Goal: Task Accomplishment & Management: Use online tool/utility

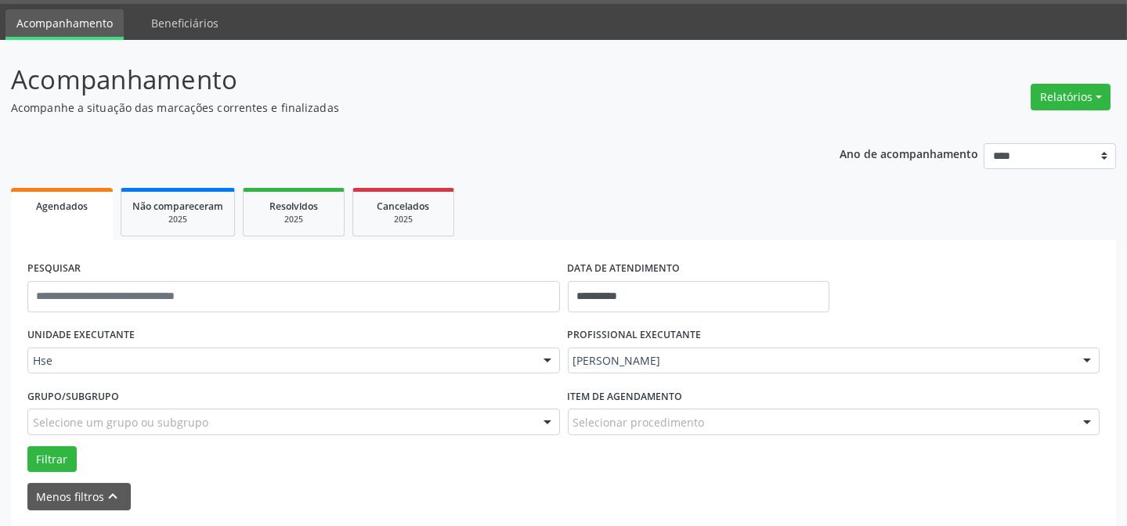
scroll to position [70, 0]
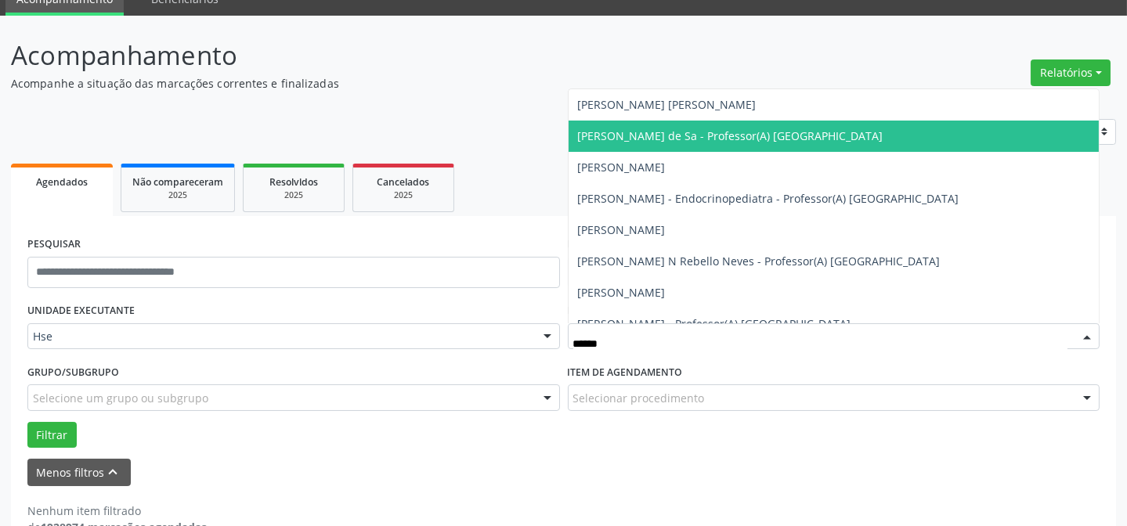
type input "*******"
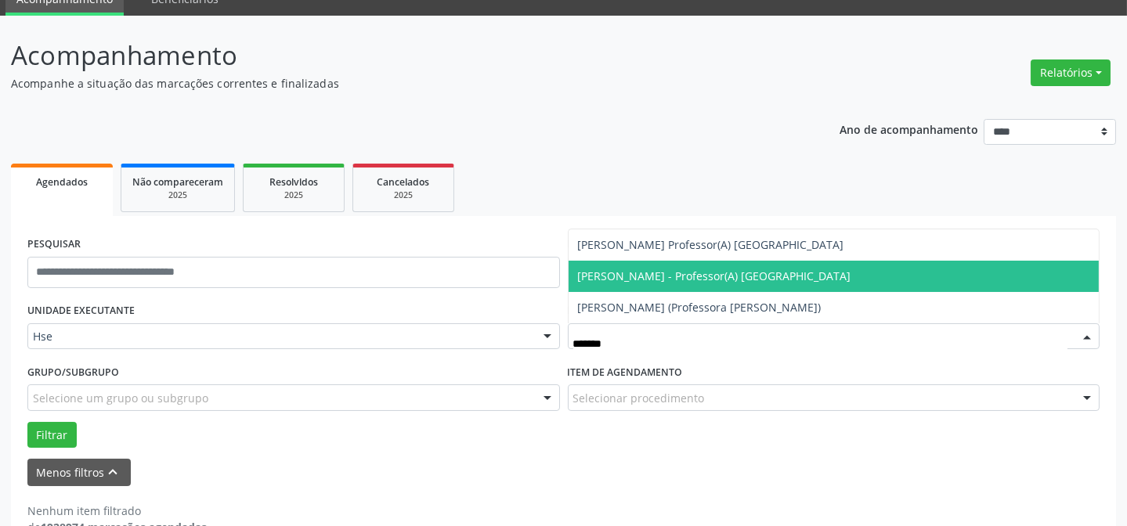
click at [796, 276] on span "[PERSON_NAME] - Professor(A) [GEOGRAPHIC_DATA]" at bounding box center [714, 276] width 273 height 15
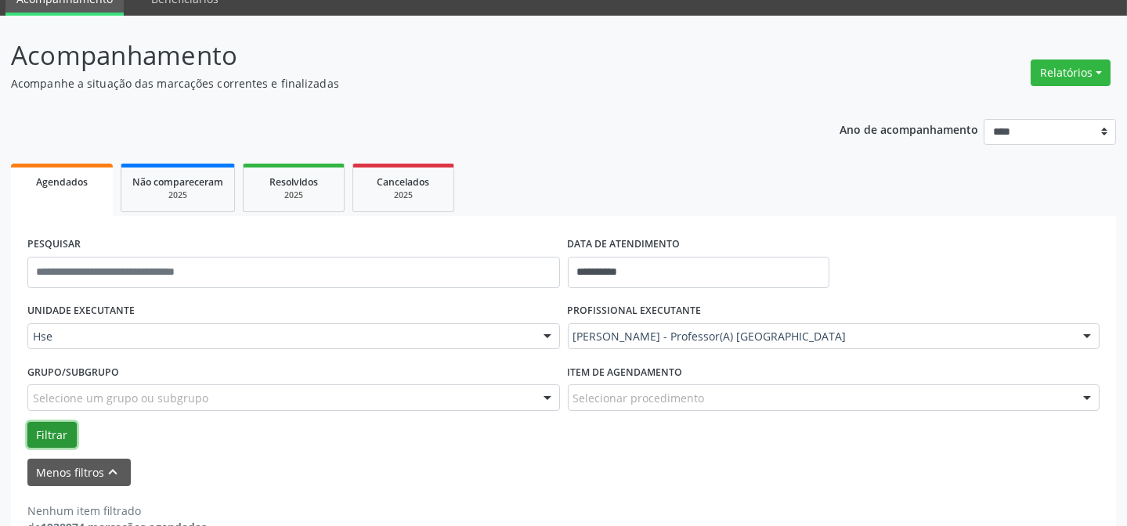
click at [61, 424] on button "Filtrar" at bounding box center [51, 435] width 49 height 27
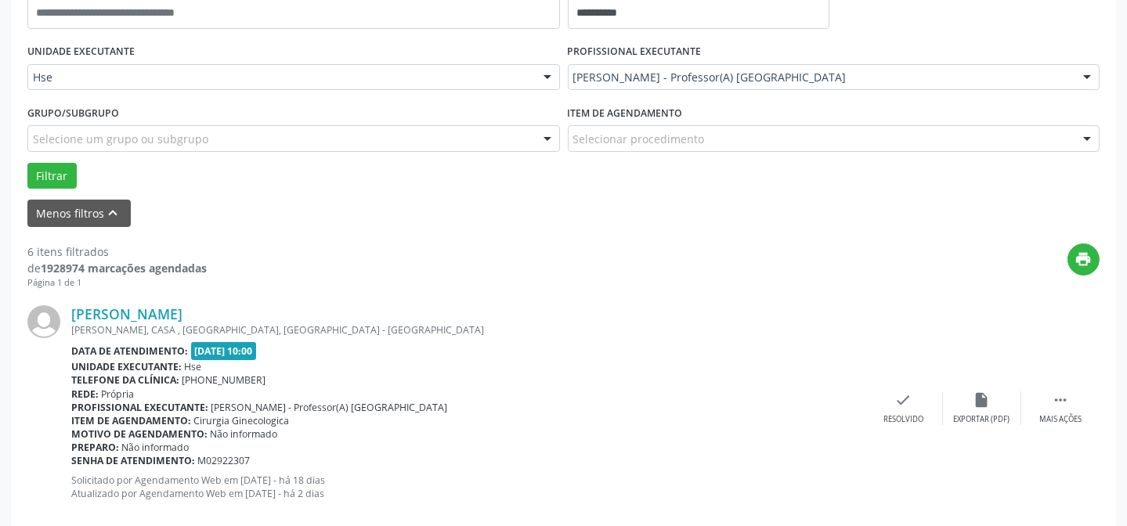
scroll to position [355, 0]
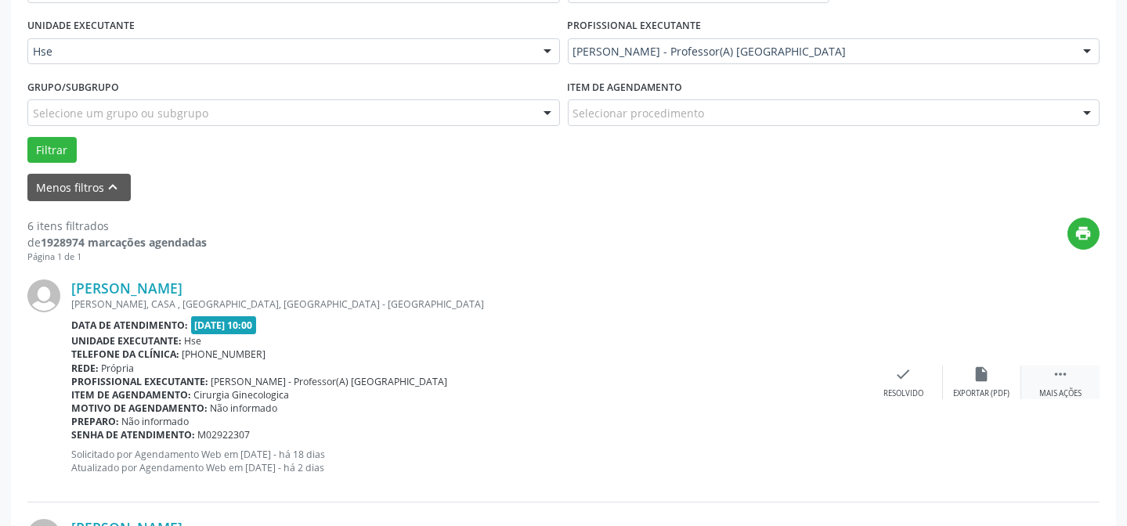
click at [1060, 381] on icon "" at bounding box center [1059, 374] width 17 height 17
click at [986, 383] on div "alarm_off Não compareceu" at bounding box center [982, 383] width 78 height 34
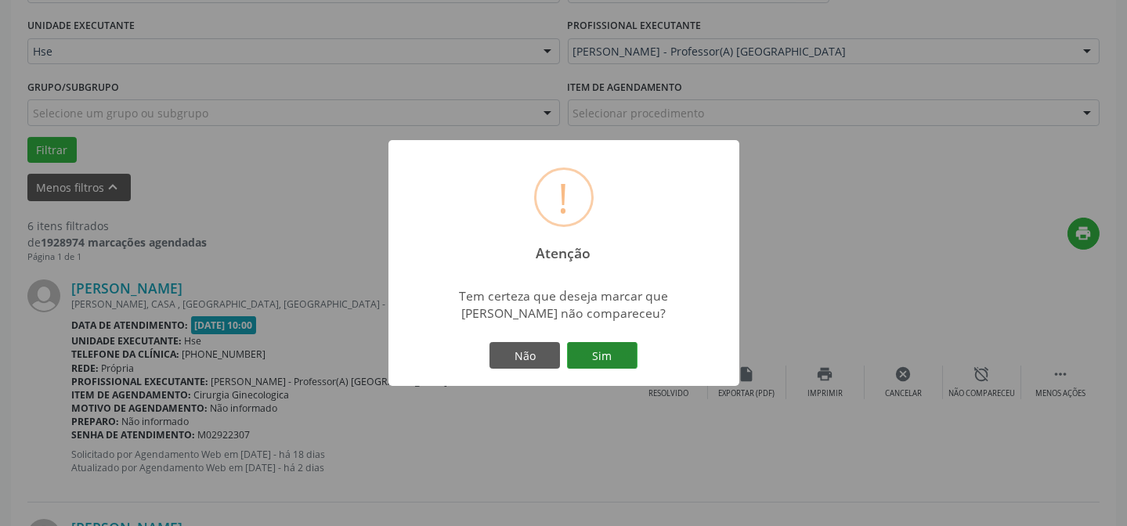
click at [590, 355] on button "Sim" at bounding box center [602, 355] width 70 height 27
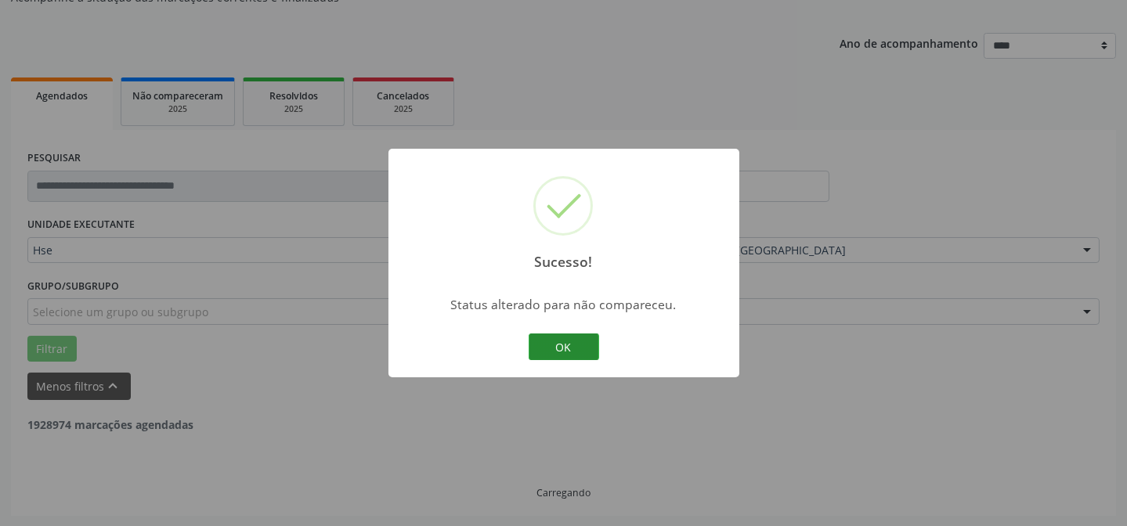
click at [556, 340] on button "OK" at bounding box center [563, 347] width 70 height 27
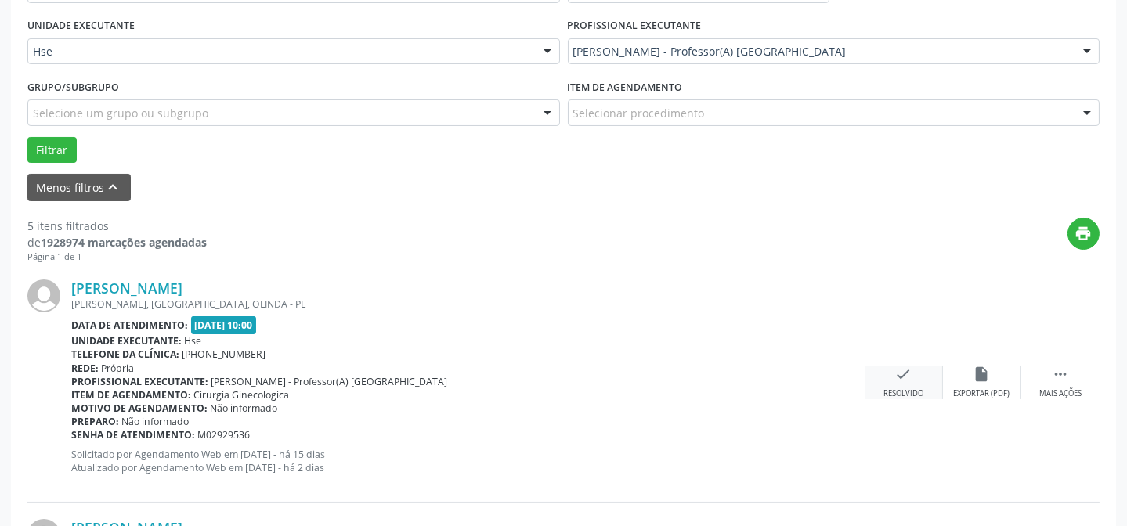
click at [904, 370] on icon "check" at bounding box center [903, 374] width 17 height 17
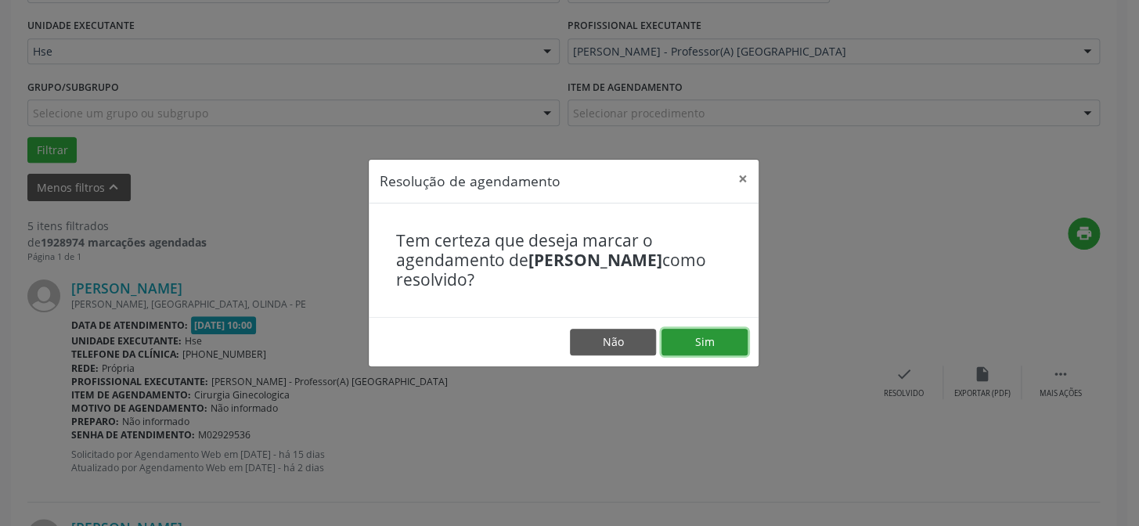
click at [707, 335] on button "Sim" at bounding box center [705, 342] width 86 height 27
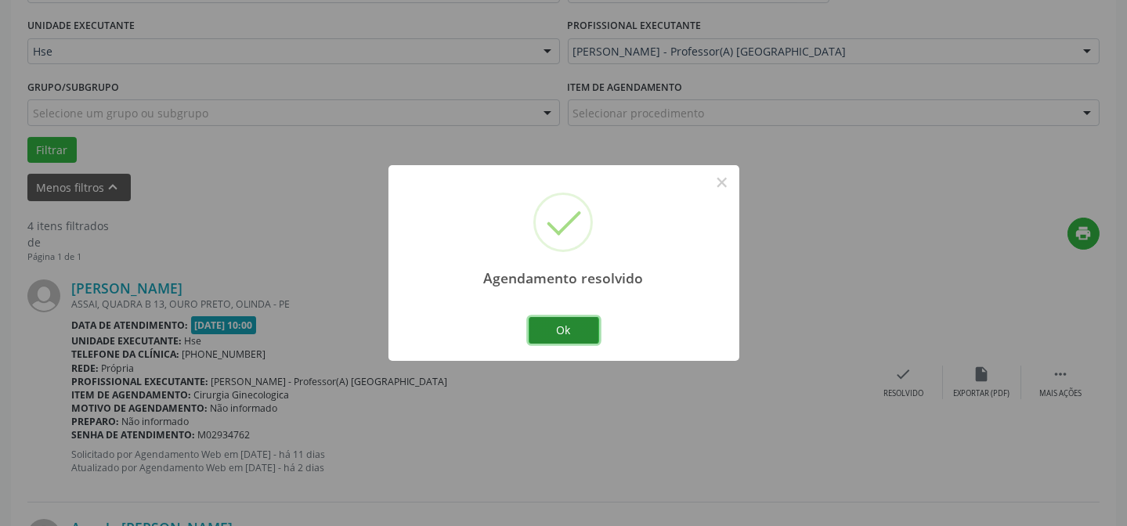
click at [544, 325] on button "Ok" at bounding box center [563, 330] width 70 height 27
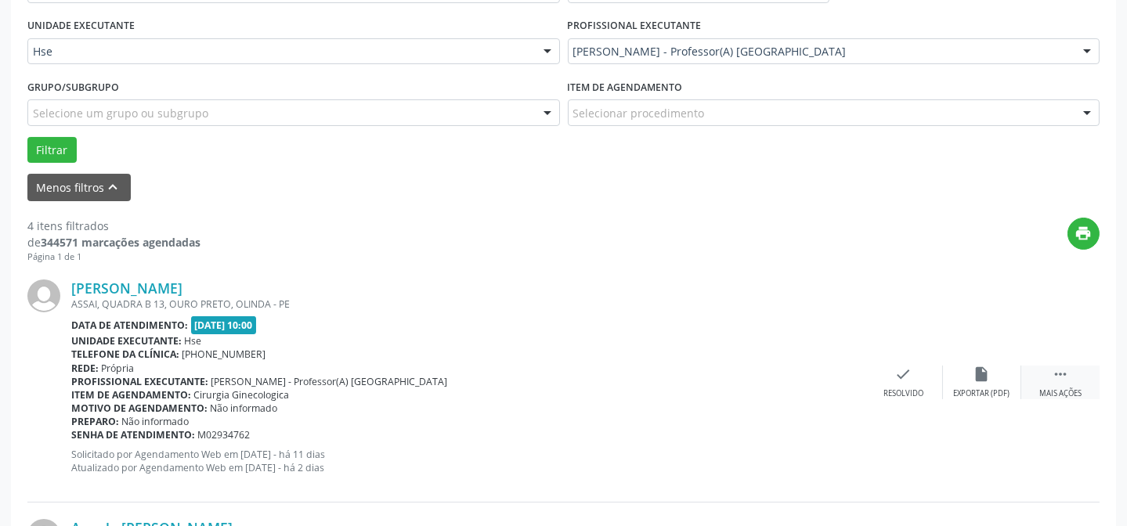
click at [1050, 383] on div " Mais ações" at bounding box center [1060, 383] width 78 height 34
click at [993, 371] on div "alarm_off Não compareceu" at bounding box center [982, 383] width 78 height 34
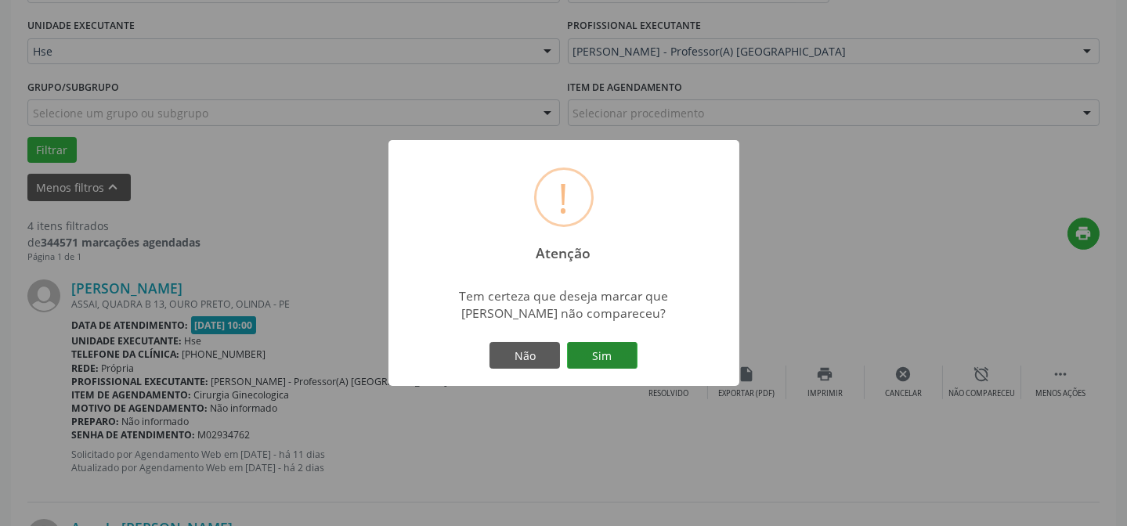
click at [590, 344] on button "Sim" at bounding box center [602, 355] width 70 height 27
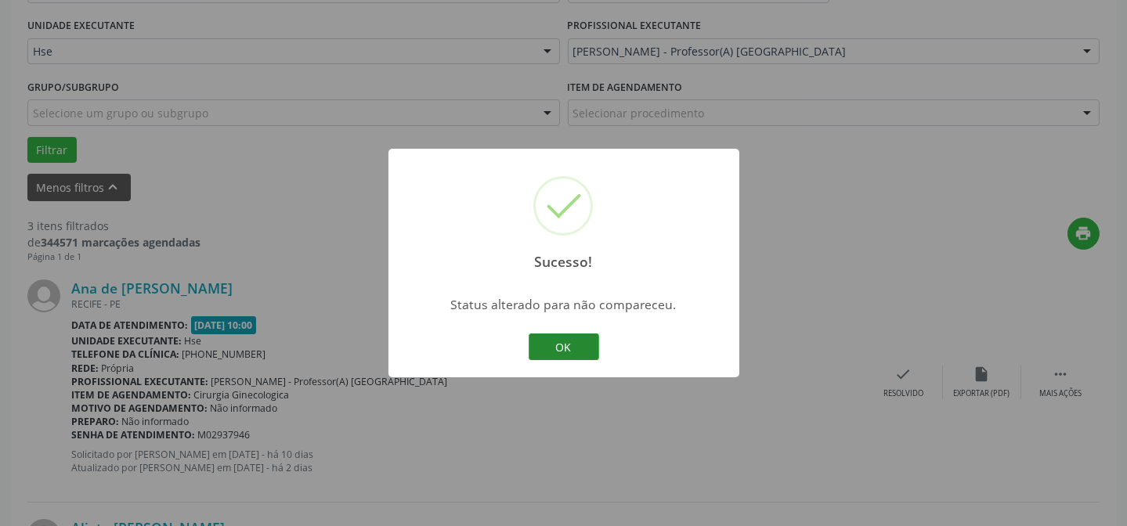
click at [534, 335] on button "OK" at bounding box center [563, 347] width 70 height 27
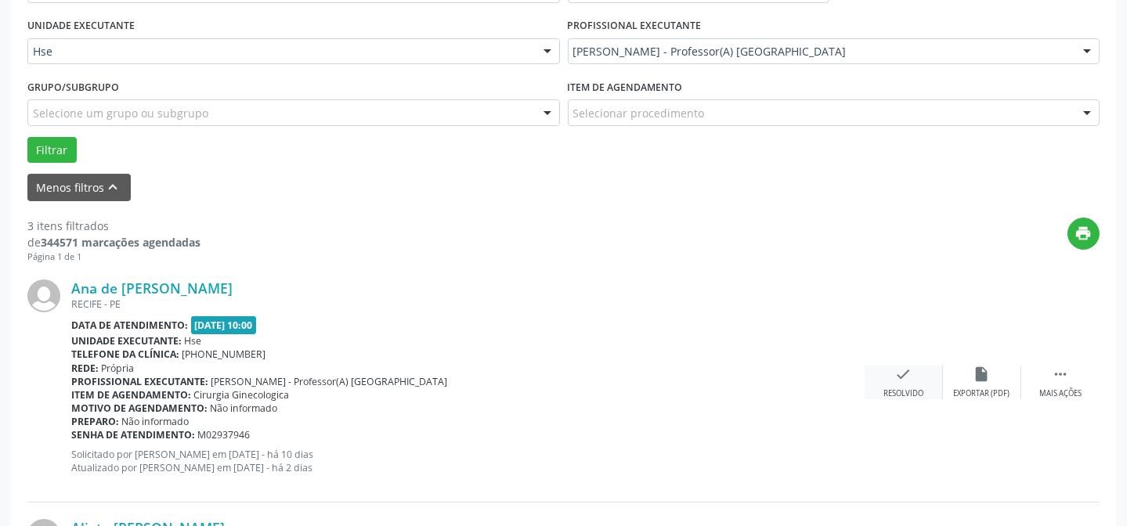
click at [903, 382] on div "check Resolvido" at bounding box center [903, 383] width 78 height 34
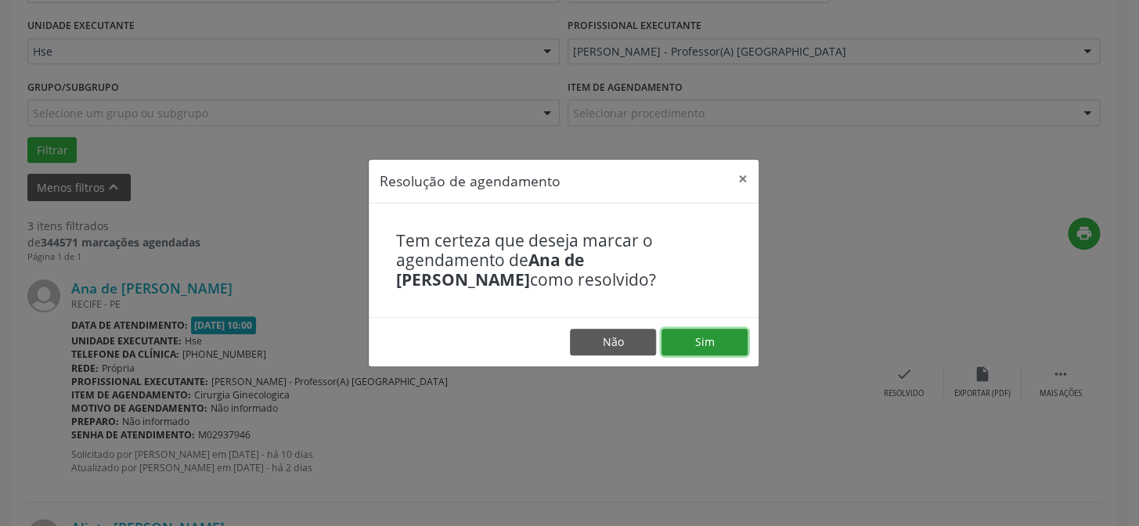
click at [693, 333] on button "Sim" at bounding box center [705, 342] width 86 height 27
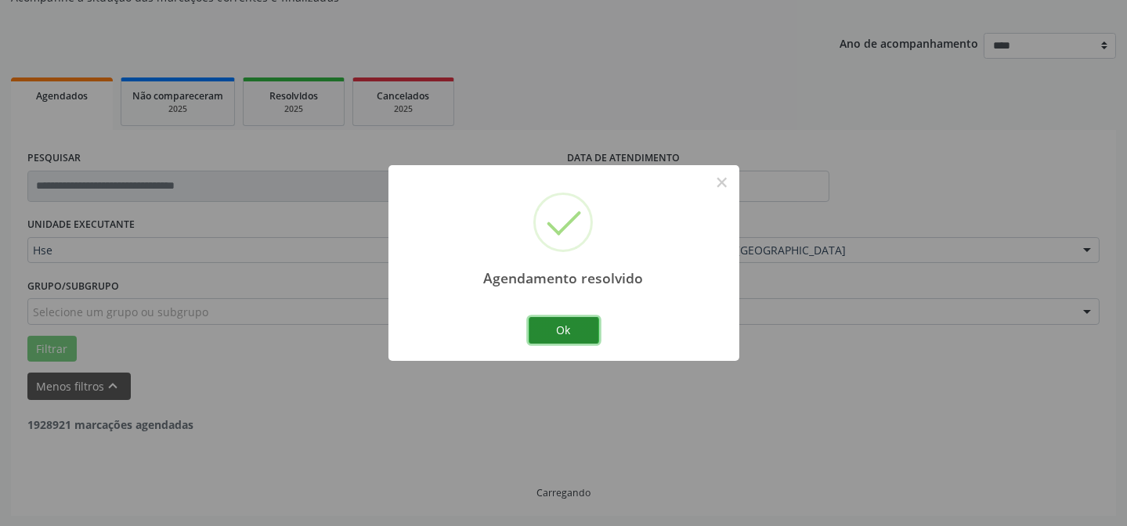
click at [556, 322] on button "Ok" at bounding box center [563, 330] width 70 height 27
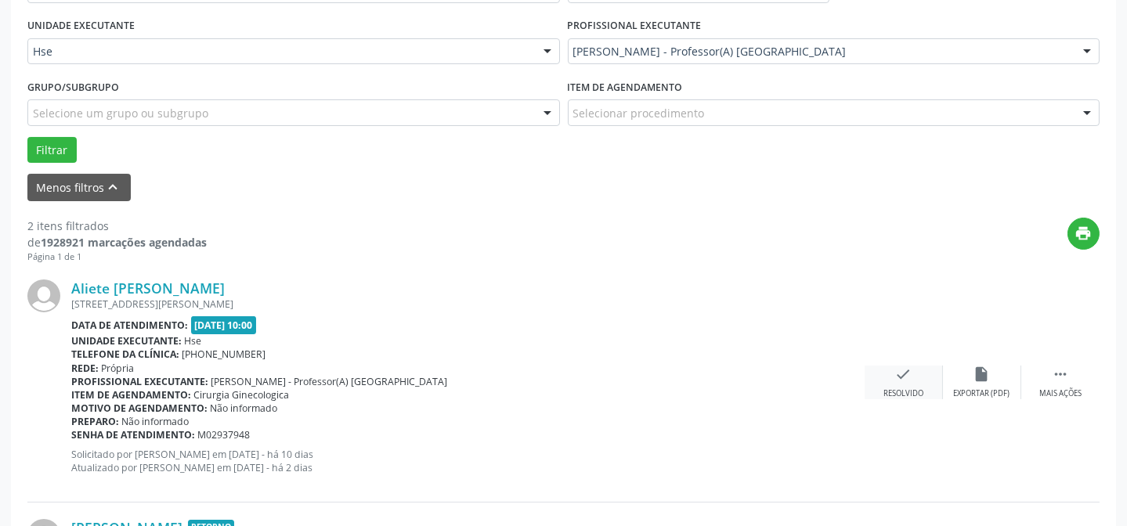
click at [899, 384] on div "check Resolvido" at bounding box center [903, 383] width 78 height 34
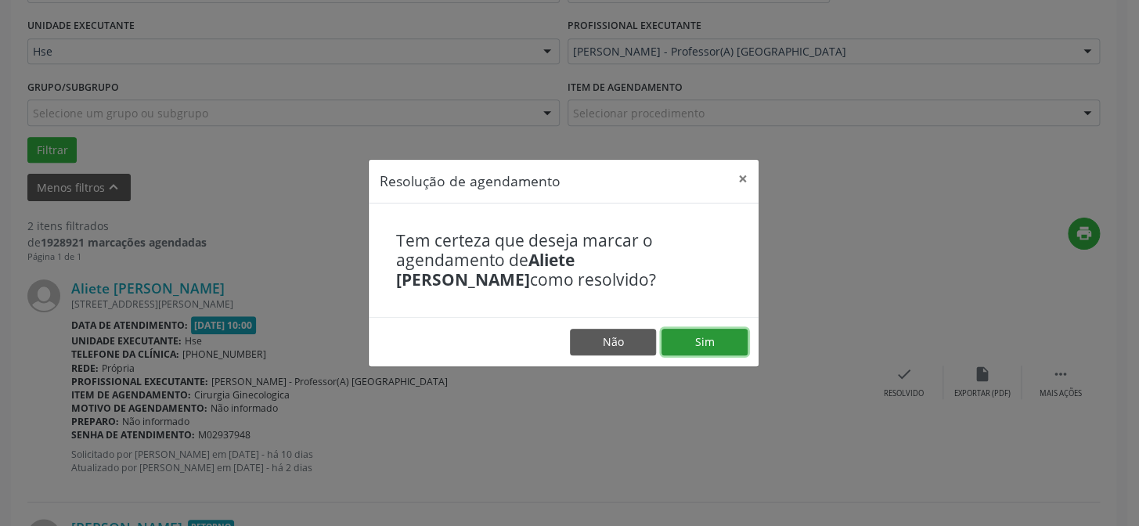
click at [716, 344] on button "Sim" at bounding box center [705, 342] width 86 height 27
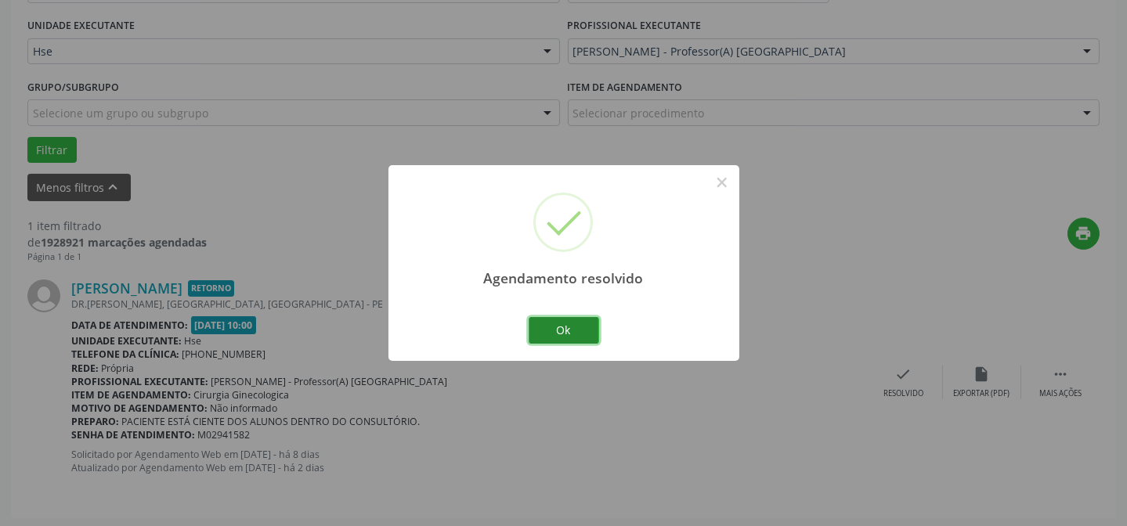
click at [587, 324] on button "Ok" at bounding box center [563, 330] width 70 height 27
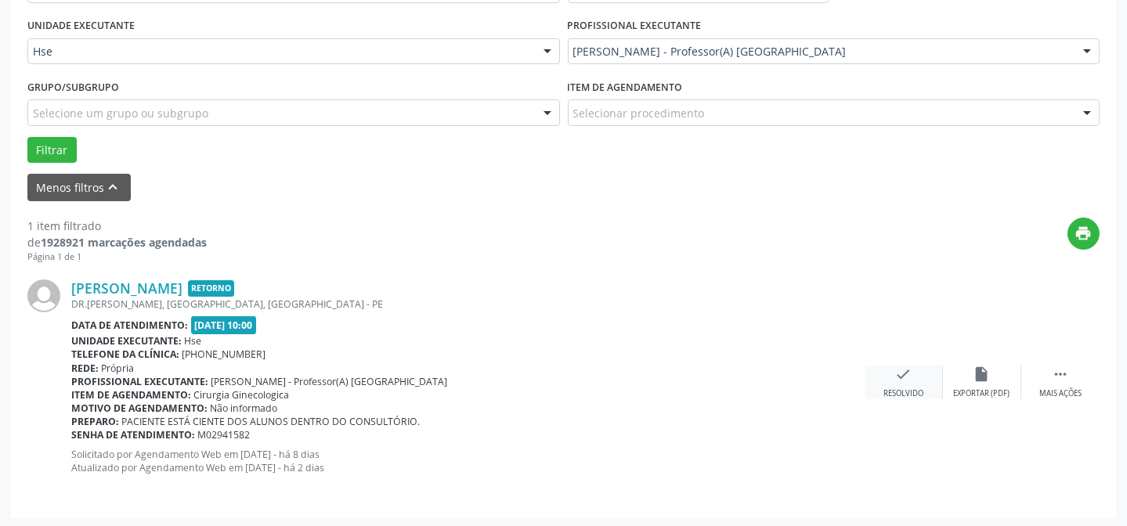
click at [914, 376] on div "check Resolvido" at bounding box center [903, 383] width 78 height 34
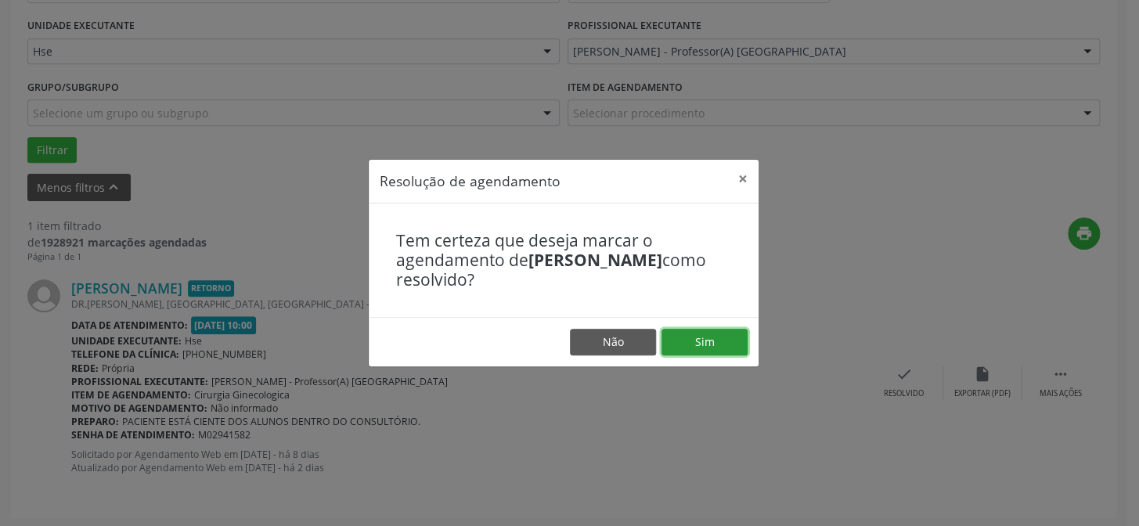
click at [680, 345] on button "Sim" at bounding box center [705, 342] width 86 height 27
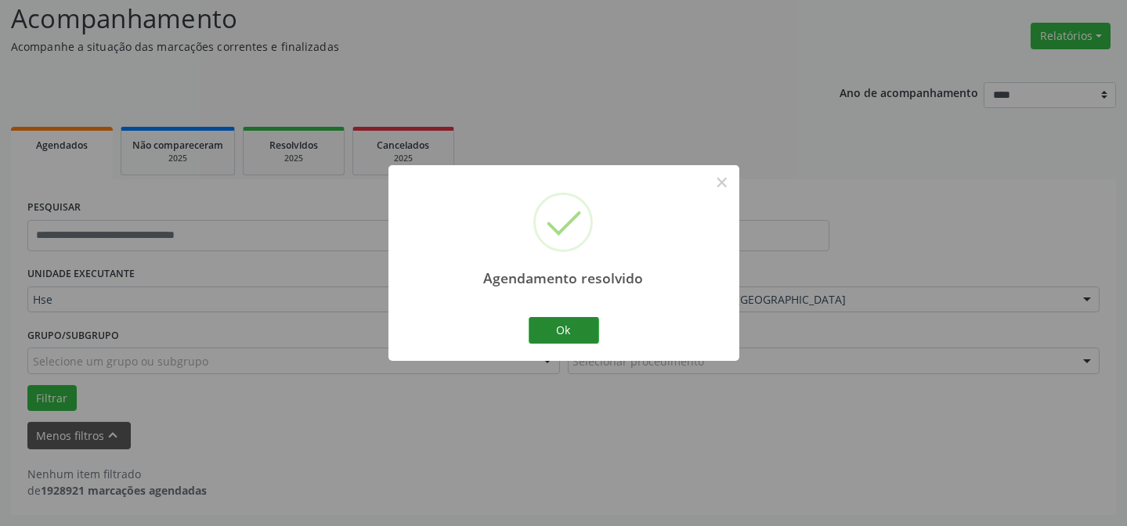
scroll to position [106, 0]
click at [554, 329] on button "Ok" at bounding box center [563, 330] width 70 height 27
